Goal: Check status: Check status

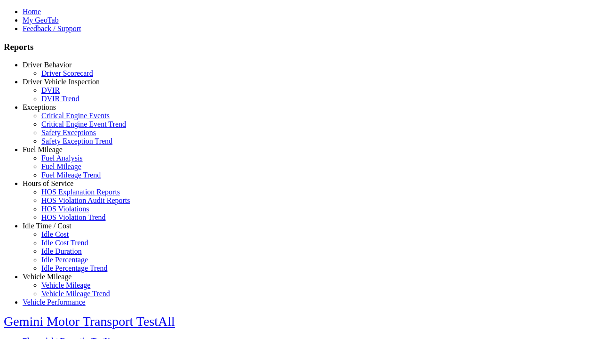
click at [54, 153] on link "Fuel Mileage" at bounding box center [43, 149] width 40 height 8
click at [61, 179] on link "Fuel Mileage Trend" at bounding box center [70, 175] width 59 height 8
select select "**********"
type input "**********"
